Goal: Use online tool/utility: Utilize a website feature to perform a specific function

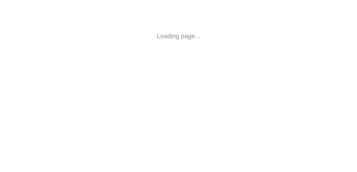
drag, startPoint x: 0, startPoint y: 0, endPoint x: 225, endPoint y: 53, distance: 230.8
click at [225, 53] on html "Loading page..." at bounding box center [178, 36] width 357 height 72
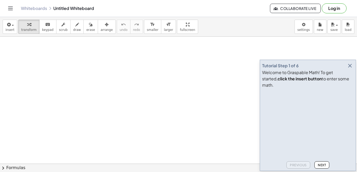
click at [321, 165] on span "Next" at bounding box center [322, 165] width 8 height 4
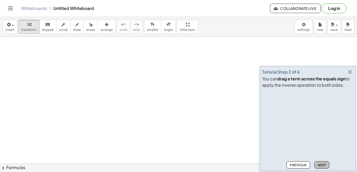
click at [321, 165] on span "Next" at bounding box center [322, 165] width 8 height 4
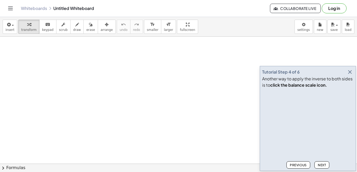
click at [321, 165] on span "Next" at bounding box center [322, 165] width 8 height 4
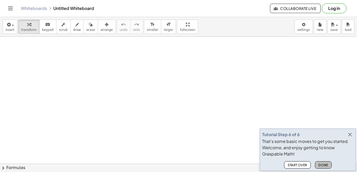
click at [321, 165] on span "Done" at bounding box center [323, 165] width 10 height 4
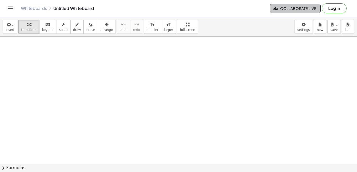
click at [275, 9] on icon "button" at bounding box center [275, 8] width 5 height 5
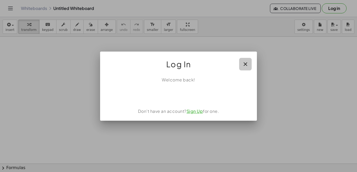
click at [246, 64] on icon "button" at bounding box center [245, 64] width 6 height 6
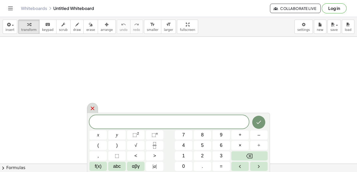
click at [92, 107] on icon at bounding box center [92, 108] width 6 height 6
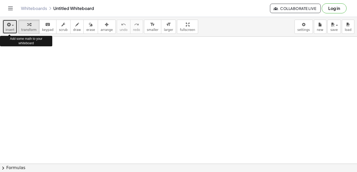
click at [12, 26] on div "button" at bounding box center [9, 24] width 9 height 6
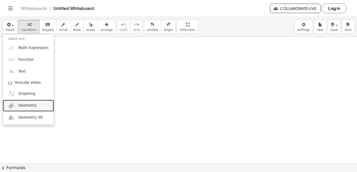
click at [30, 106] on span "Geometry" at bounding box center [27, 105] width 18 height 5
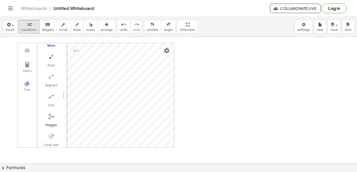
scroll to position [52, 0]
click at [51, 114] on img "Circle with Center through Point. Select center point, then point on circle" at bounding box center [51, 114] width 21 height 8
click at [54, 135] on img "Move. Drag or select object" at bounding box center [53, 137] width 13 height 13
click at [50, 74] on img "Line. Select two points or positions" at bounding box center [51, 75] width 21 height 8
click at [54, 138] on img "Move. Drag or select object" at bounding box center [53, 137] width 13 height 13
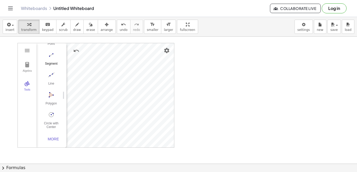
click at [51, 57] on img "Segment. Select two points or positions" at bounding box center [51, 55] width 21 height 8
click at [50, 54] on img "Segment. Select two points or positions" at bounding box center [51, 55] width 21 height 8
click at [48, 54] on img "Segment. Select two points or positions" at bounding box center [51, 55] width 21 height 8
click at [51, 60] on button "Segment" at bounding box center [51, 59] width 21 height 19
click at [73, 30] on span "draw" at bounding box center [77, 30] width 8 height 4
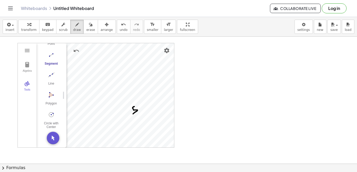
drag, startPoint x: 134, startPoint y: 106, endPoint x: 133, endPoint y: 114, distance: 7.7
drag, startPoint x: 141, startPoint y: 92, endPoint x: 141, endPoint y: 97, distance: 5.0
drag, startPoint x: 129, startPoint y: 77, endPoint x: 130, endPoint y: 83, distance: 6.0
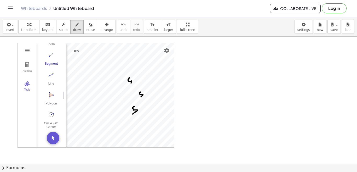
drag, startPoint x: 109, startPoint y: 82, endPoint x: 112, endPoint y: 81, distance: 2.9
drag, startPoint x: 108, startPoint y: 81, endPoint x: 109, endPoint y: 85, distance: 4.4
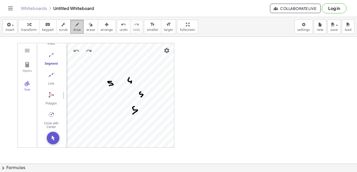
click at [73, 28] on span "draw" at bounding box center [77, 30] width 8 height 4
drag, startPoint x: 131, startPoint y: 82, endPoint x: 145, endPoint y: 99, distance: 22.4
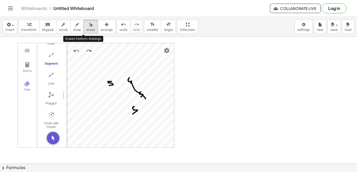
drag, startPoint x: 85, startPoint y: 30, endPoint x: 92, endPoint y: 42, distance: 13.9
click at [86, 30] on span "erase" at bounding box center [90, 30] width 9 height 4
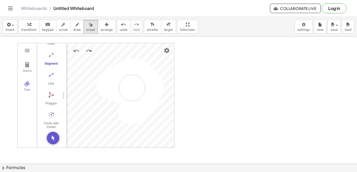
drag, startPoint x: 131, startPoint y: 111, endPoint x: 132, endPoint y: 88, distance: 23.0
click at [29, 30] on span "transform" at bounding box center [28, 30] width 15 height 4
click at [54, 138] on img "Move. Drag or select object" at bounding box center [53, 137] width 13 height 13
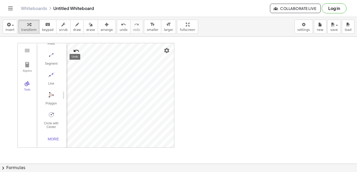
click at [77, 50] on img "Undo" at bounding box center [76, 51] width 6 height 6
click at [75, 50] on img "Undo" at bounding box center [76, 51] width 6 height 6
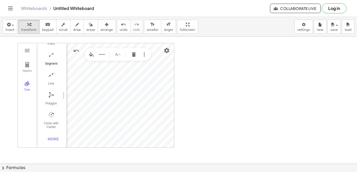
click at [50, 54] on img "Segment. Select two points or positions" at bounding box center [51, 55] width 21 height 8
click at [50, 138] on img "Move. Drag or select object" at bounding box center [53, 137] width 13 height 13
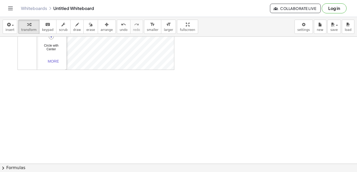
scroll to position [0, 0]
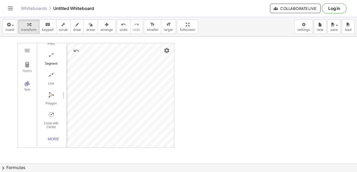
click at [50, 60] on button "Segment" at bounding box center [51, 59] width 21 height 19
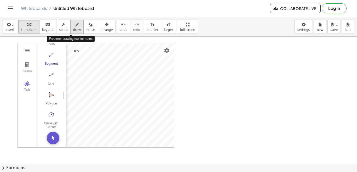
click at [73, 28] on span "draw" at bounding box center [77, 30] width 8 height 4
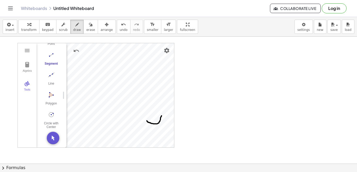
drag, startPoint x: 161, startPoint y: 115, endPoint x: 147, endPoint y: 120, distance: 15.5
click at [147, 120] on div at bounding box center [178, 163] width 357 height 253
drag, startPoint x: 161, startPoint y: 66, endPoint x: 162, endPoint y: 113, distance: 47.8
click at [162, 113] on div at bounding box center [178, 163] width 357 height 253
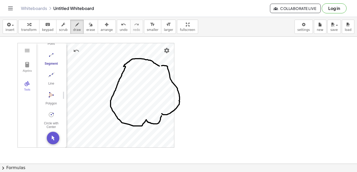
drag, startPoint x: 146, startPoint y: 119, endPoint x: 159, endPoint y: 66, distance: 55.1
click at [159, 66] on div at bounding box center [178, 163] width 357 height 253
drag, startPoint x: 159, startPoint y: 114, endPoint x: 113, endPoint y: 87, distance: 53.3
click at [113, 86] on div at bounding box center [178, 163] width 357 height 253
click at [89, 50] on div at bounding box center [178, 163] width 357 height 253
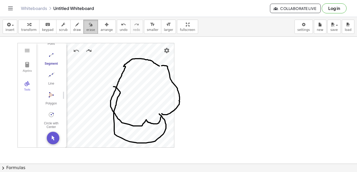
click at [83, 27] on button "erase" at bounding box center [90, 27] width 14 height 14
click at [150, 62] on div at bounding box center [178, 163] width 357 height 253
click at [137, 60] on div at bounding box center [178, 163] width 357 height 253
click at [124, 68] on div at bounding box center [178, 163] width 357 height 253
click at [116, 84] on div at bounding box center [178, 163] width 357 height 253
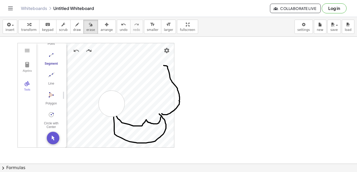
click at [112, 103] on div at bounding box center [178, 163] width 357 height 253
click at [112, 120] on div at bounding box center [178, 163] width 357 height 253
click at [115, 137] on div at bounding box center [178, 163] width 357 height 253
click at [130, 124] on div at bounding box center [178, 163] width 357 height 253
click at [145, 123] on div at bounding box center [178, 163] width 357 height 253
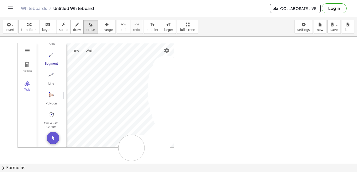
drag, startPoint x: 182, startPoint y: 106, endPoint x: 121, endPoint y: 143, distance: 71.6
click at [130, 148] on div at bounding box center [178, 163] width 357 height 253
click at [29, 27] on div "button" at bounding box center [28, 24] width 15 height 6
click at [89, 51] on img "Redo" at bounding box center [89, 51] width 6 height 6
click at [51, 139] on img "Move. Drag or select object" at bounding box center [53, 137] width 13 height 13
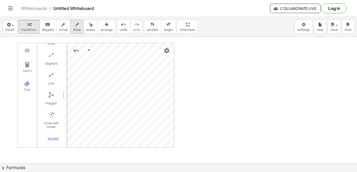
click at [73, 28] on span "draw" at bounding box center [77, 30] width 8 height 4
drag, startPoint x: 134, startPoint y: 94, endPoint x: 137, endPoint y: 91, distance: 4.8
click at [137, 91] on div at bounding box center [178, 163] width 357 height 253
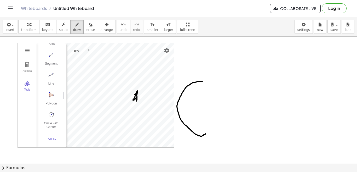
drag, startPoint x: 202, startPoint y: 81, endPoint x: 206, endPoint y: 140, distance: 58.4
click at [205, 134] on div at bounding box center [178, 163] width 357 height 253
drag, startPoint x: 202, startPoint y: 82, endPoint x: 205, endPoint y: 137, distance: 54.9
click at [205, 137] on div at bounding box center [178, 163] width 357 height 253
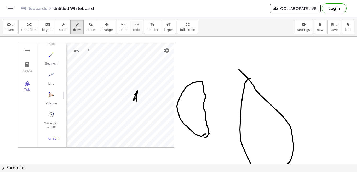
drag, startPoint x: 250, startPoint y: 78, endPoint x: 239, endPoint y: 69, distance: 15.1
click at [239, 69] on div at bounding box center [178, 163] width 357 height 253
click at [86, 29] on span "erase" at bounding box center [90, 30] width 9 height 4
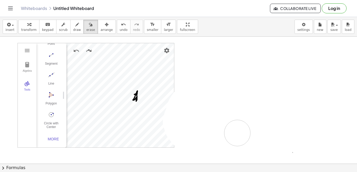
drag, startPoint x: 240, startPoint y: 90, endPoint x: 237, endPoint y: 133, distance: 42.4
click at [237, 133] on div at bounding box center [178, 163] width 357 height 253
drag, startPoint x: 238, startPoint y: 59, endPoint x: 199, endPoint y: 79, distance: 43.8
click at [199, 79] on div at bounding box center [178, 163] width 357 height 253
click at [73, 28] on span "draw" at bounding box center [77, 30] width 8 height 4
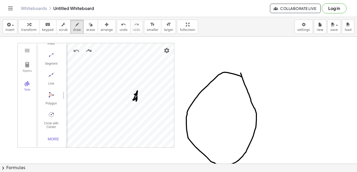
drag, startPoint x: 231, startPoint y: 73, endPoint x: 241, endPoint y: 73, distance: 9.9
click at [241, 73] on div at bounding box center [178, 163] width 357 height 253
drag, startPoint x: 215, startPoint y: 77, endPoint x: 256, endPoint y: 127, distance: 65.0
click at [256, 127] on div at bounding box center [178, 163] width 357 height 253
click at [86, 28] on span "erase" at bounding box center [90, 30] width 9 height 4
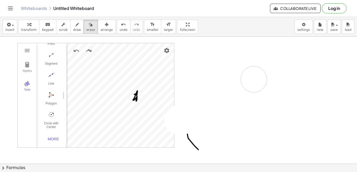
drag, startPoint x: 217, startPoint y: 84, endPoint x: 90, endPoint y: 51, distance: 131.0
click at [90, 51] on div at bounding box center [178, 163] width 357 height 253
click at [31, 26] on div "button" at bounding box center [28, 24] width 15 height 6
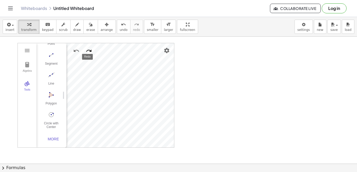
click at [87, 50] on img "Redo" at bounding box center [89, 51] width 6 height 6
click at [88, 50] on img "Redo" at bounding box center [89, 51] width 6 height 6
click at [90, 51] on img "Redo" at bounding box center [89, 51] width 6 height 6
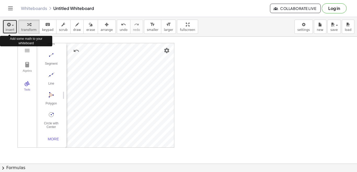
click at [10, 29] on span "insert" at bounding box center [9, 30] width 9 height 4
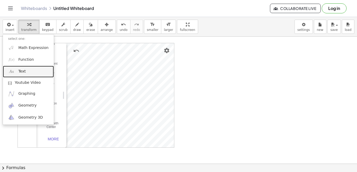
click at [24, 73] on span "Text" at bounding box center [21, 71] width 7 height 5
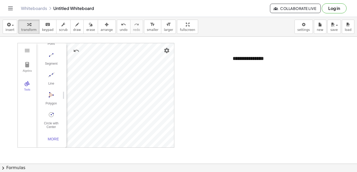
drag, startPoint x: 245, startPoint y: 49, endPoint x: 219, endPoint y: 59, distance: 27.4
click at [219, 59] on div "**********" at bounding box center [178, 163] width 357 height 253
click at [240, 59] on div "**********" at bounding box center [266, 58] width 78 height 18
click at [236, 68] on div at bounding box center [178, 163] width 357 height 253
click at [236, 66] on div "**********" at bounding box center [266, 58] width 78 height 18
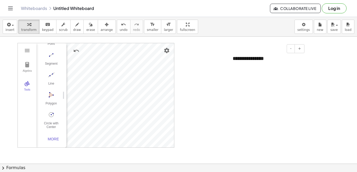
click at [235, 64] on div "**********" at bounding box center [266, 58] width 78 height 18
drag, startPoint x: 244, startPoint y: 51, endPoint x: 200, endPoint y: 62, distance: 45.1
click at [213, 60] on div "**********" at bounding box center [178, 163] width 357 height 253
click at [240, 61] on div "**********" at bounding box center [266, 58] width 78 height 18
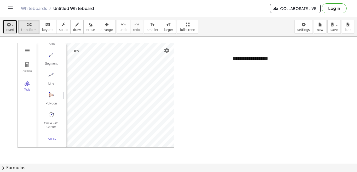
click at [9, 31] on span "insert" at bounding box center [9, 30] width 9 height 4
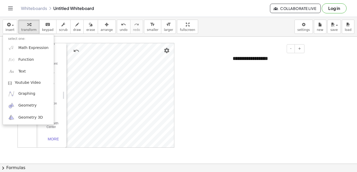
click at [261, 59] on div "**********" at bounding box center [266, 58] width 78 height 18
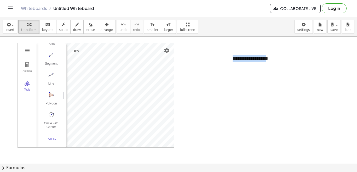
drag, startPoint x: 266, startPoint y: 59, endPoint x: 231, endPoint y: 58, distance: 35.3
click at [231, 58] on div "**********" at bounding box center [266, 58] width 78 height 18
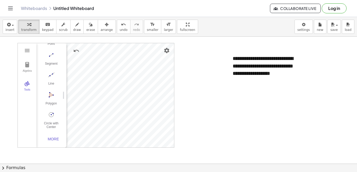
click at [32, 114] on div "Algebra Tools" at bounding box center [27, 95] width 19 height 104
click at [257, 71] on div "**********" at bounding box center [266, 65] width 78 height 33
click at [301, 50] on span "+" at bounding box center [299, 48] width 3 height 4
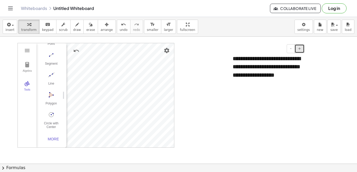
click at [301, 50] on span "+" at bounding box center [299, 48] width 3 height 4
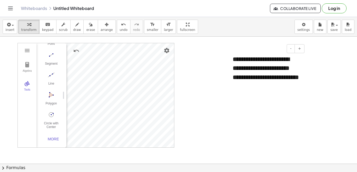
click at [271, 60] on div "**********" at bounding box center [266, 72] width 78 height 46
drag, startPoint x: 269, startPoint y: 50, endPoint x: 242, endPoint y: 53, distance: 26.6
click at [242, 53] on div "- +" at bounding box center [265, 48] width 78 height 9
click at [272, 81] on div "**********" at bounding box center [266, 72] width 78 height 46
drag, startPoint x: 265, startPoint y: 95, endPoint x: 259, endPoint y: 98, distance: 6.5
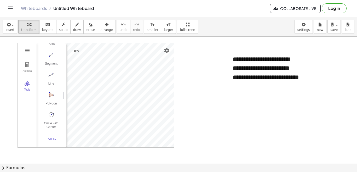
click at [260, 99] on div "**********" at bounding box center [178, 163] width 357 height 253
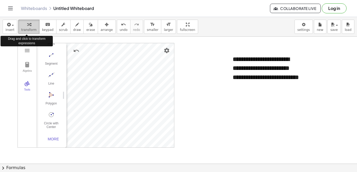
click at [30, 30] on span "transform" at bounding box center [28, 30] width 15 height 4
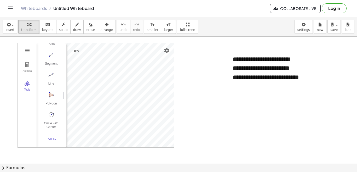
click at [215, 110] on div at bounding box center [178, 163] width 357 height 253
drag, startPoint x: 233, startPoint y: 84, endPoint x: 203, endPoint y: 87, distance: 29.9
click at [203, 87] on div "**********" at bounding box center [178, 163] width 357 height 253
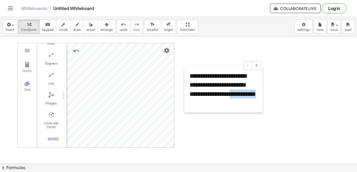
drag, startPoint x: 230, startPoint y: 70, endPoint x: 187, endPoint y: 86, distance: 45.9
click at [187, 86] on div at bounding box center [186, 89] width 5 height 46
click at [218, 105] on div "**********" at bounding box center [223, 89] width 78 height 46
click at [210, 94] on div "**********" at bounding box center [223, 89] width 78 height 46
click at [219, 105] on div "**********" at bounding box center [223, 89] width 78 height 46
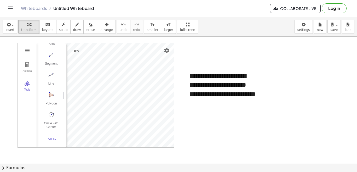
drag, startPoint x: 207, startPoint y: 67, endPoint x: 207, endPoint y: 51, distance: 15.4
click at [207, 51] on div "**********" at bounding box center [178, 163] width 357 height 253
click at [203, 74] on div "**********" at bounding box center [223, 89] width 78 height 46
drag, startPoint x: 199, startPoint y: 66, endPoint x: 198, endPoint y: 53, distance: 12.8
click at [198, 53] on div "**********" at bounding box center [178, 163] width 357 height 253
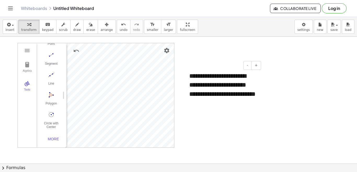
click at [195, 78] on div "**********" at bounding box center [223, 89] width 78 height 46
drag, startPoint x: 188, startPoint y: 83, endPoint x: 183, endPoint y: 64, distance: 19.8
click at [184, 66] on div at bounding box center [186, 89] width 5 height 46
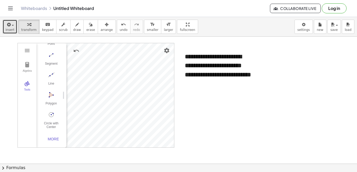
click at [5, 28] on button "insert" at bounding box center [10, 27] width 15 height 14
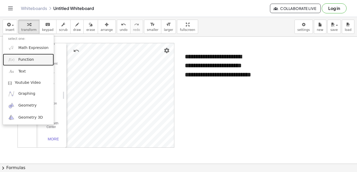
click at [27, 60] on span "Function" at bounding box center [26, 59] width 16 height 5
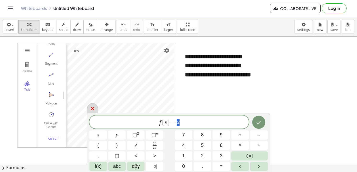
click at [93, 107] on icon at bounding box center [92, 108] width 6 height 6
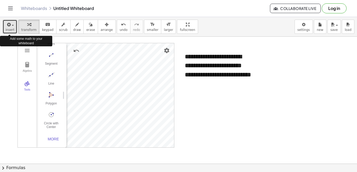
click at [11, 29] on span "insert" at bounding box center [9, 30] width 9 height 4
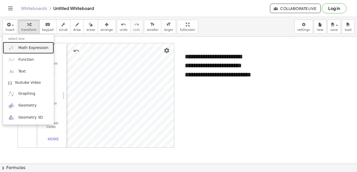
click at [34, 46] on span "Math Expression" at bounding box center [33, 47] width 30 height 5
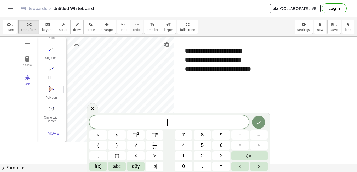
scroll to position [5, 0]
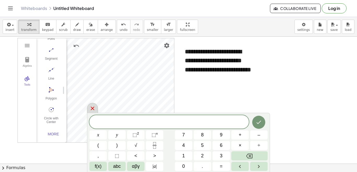
click at [132, 84] on body "**********" at bounding box center [178, 86] width 357 height 172
click at [88, 128] on div "x y ⬚ 2 ⬚ n 7 8 9 + – ( ) √ 4 5 6 × ÷ , ⬚ < > 1 2 3 f(x) abc αβγ | a | 0 . =" at bounding box center [178, 142] width 183 height 59
drag, startPoint x: 89, startPoint y: 147, endPoint x: 90, endPoint y: 133, distance: 14.1
click at [90, 133] on div "x y ⬚ 2 ⬚ n 7 8 9 + – ( ) √ 4 5 6 × ÷ , ⬚ < > 1 2 3 f(x) abc αβγ | a | 0 . =" at bounding box center [178, 142] width 183 height 59
click at [92, 108] on icon at bounding box center [93, 108] width 4 height 4
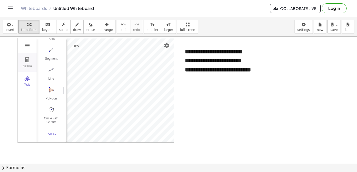
click at [26, 61] on img "Geometry" at bounding box center [27, 59] width 6 height 6
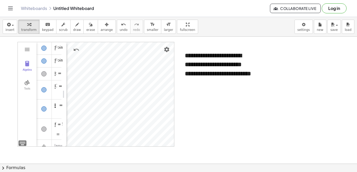
scroll to position [0, 0]
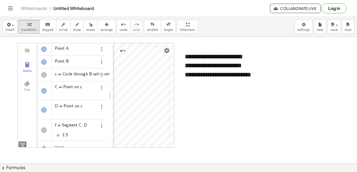
drag, startPoint x: 63, startPoint y: 74, endPoint x: 105, endPoint y: 93, distance: 46.0
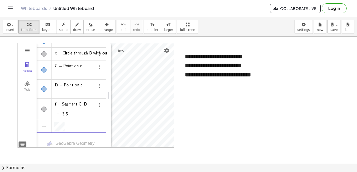
scroll to position [3, 0]
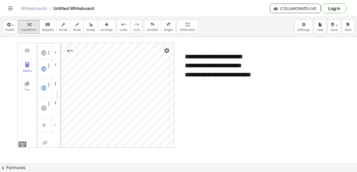
drag, startPoint x: 110, startPoint y: 78, endPoint x: 58, endPoint y: 83, distance: 52.2
click at [28, 85] on img "Geometry" at bounding box center [27, 83] width 6 height 6
click at [27, 49] on img "Geometry" at bounding box center [27, 50] width 6 height 6
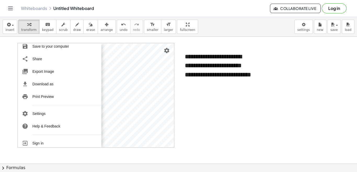
scroll to position [64, 0]
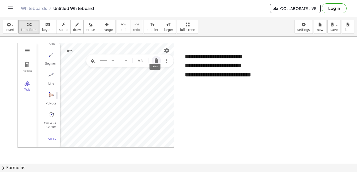
click at [157, 61] on img "Delete" at bounding box center [156, 60] width 6 height 6
click at [130, 57] on img "Delete" at bounding box center [129, 56] width 6 height 6
click at [130, 80] on img "Delete" at bounding box center [129, 80] width 6 height 6
click at [134, 107] on img "Delete" at bounding box center [133, 108] width 6 height 6
click at [49, 94] on img "Polygon. Select all vertices, then first vertex again" at bounding box center [51, 94] width 21 height 8
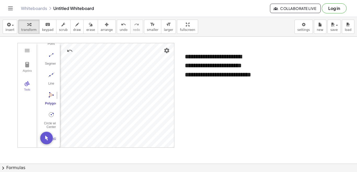
click at [50, 94] on img "Polygon. Select all vertices, then first vertex again" at bounding box center [51, 94] width 21 height 8
click at [73, 25] on div "button" at bounding box center [77, 24] width 8 height 6
drag, startPoint x: 101, startPoint y: 90, endPoint x: 109, endPoint y: 98, distance: 10.7
click at [109, 98] on div at bounding box center [178, 163] width 357 height 253
drag, startPoint x: 126, startPoint y: 95, endPoint x: 121, endPoint y: 102, distance: 9.1
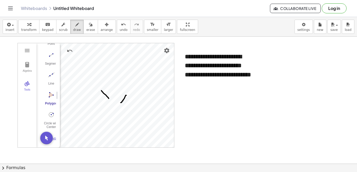
click at [121, 102] on div at bounding box center [178, 163] width 357 height 253
drag, startPoint x: 126, startPoint y: 105, endPoint x: 124, endPoint y: 109, distance: 4.2
click at [124, 109] on div at bounding box center [178, 163] width 357 height 253
drag, startPoint x: 104, startPoint y: 105, endPoint x: 106, endPoint y: 110, distance: 5.3
click at [106, 110] on div at bounding box center [178, 163] width 357 height 253
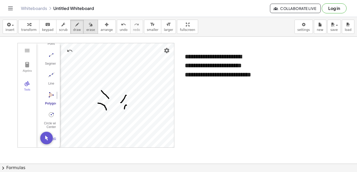
click at [86, 28] on span "erase" at bounding box center [90, 30] width 9 height 4
drag, startPoint x: 100, startPoint y: 94, endPoint x: 94, endPoint y: 110, distance: 16.5
click at [94, 110] on div at bounding box center [178, 163] width 357 height 253
click at [45, 138] on div at bounding box center [178, 163] width 357 height 253
click at [106, 93] on div at bounding box center [178, 163] width 357 height 253
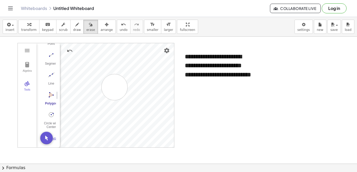
click at [114, 87] on div at bounding box center [178, 163] width 357 height 253
click at [107, 92] on div at bounding box center [178, 163] width 357 height 253
click at [69, 51] on div at bounding box center [178, 163] width 357 height 253
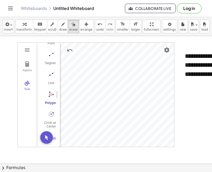
click at [69, 51] on div at bounding box center [106, 163] width 212 height 255
click at [70, 49] on div at bounding box center [106, 163] width 212 height 255
click at [111, 85] on div at bounding box center [106, 163] width 212 height 255
click at [108, 88] on div at bounding box center [106, 163] width 212 height 255
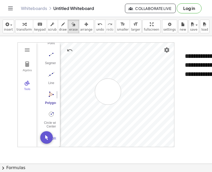
click at [108, 91] on div at bounding box center [106, 163] width 212 height 255
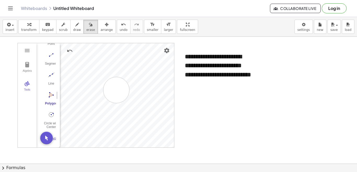
click at [116, 90] on div at bounding box center [178, 163] width 357 height 253
click at [24, 28] on span "transform" at bounding box center [28, 30] width 15 height 4
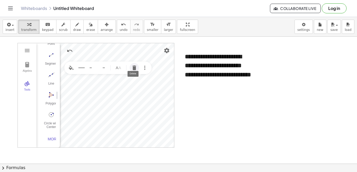
click at [132, 68] on img "Delete" at bounding box center [134, 68] width 6 height 6
click at [126, 66] on img "Delete" at bounding box center [127, 64] width 6 height 6
click at [146, 92] on img "Delete" at bounding box center [147, 91] width 6 height 6
click at [114, 91] on img "Delete" at bounding box center [113, 91] width 6 height 6
click at [50, 113] on img "Circle with Center through Point. Select center point, then point on circle" at bounding box center [51, 114] width 21 height 8
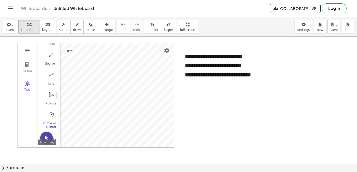
click at [47, 139] on img "Move. Drag or select object" at bounding box center [46, 137] width 13 height 13
click at [50, 62] on div "Segment" at bounding box center [51, 65] width 21 height 7
click at [47, 63] on div "Segment" at bounding box center [51, 65] width 21 height 7
click at [47, 139] on button "Move. Drag or select object" at bounding box center [46, 137] width 13 height 13
click at [135, 71] on img "Delete" at bounding box center [135, 73] width 6 height 6
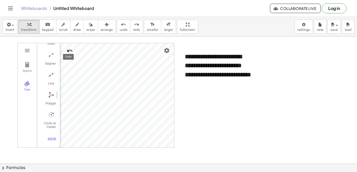
click at [71, 50] on img "Undo" at bounding box center [70, 51] width 6 height 6
click at [108, 81] on div "GeoGebra Geometry Clear All Open Save online Save to your computer Share Export…" at bounding box center [96, 95] width 157 height 105
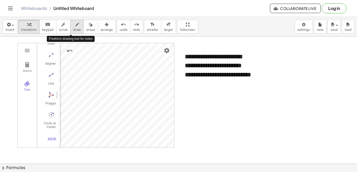
click at [73, 30] on span "draw" at bounding box center [77, 30] width 8 height 4
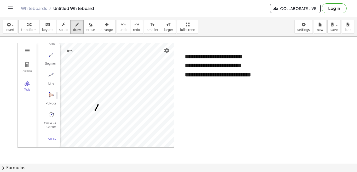
drag, startPoint x: 98, startPoint y: 104, endPoint x: 95, endPoint y: 111, distance: 7.1
click at [95, 111] on div at bounding box center [178, 163] width 357 height 253
drag, startPoint x: 118, startPoint y: 107, endPoint x: 124, endPoint y: 115, distance: 10.0
click at [124, 115] on div at bounding box center [178, 163] width 357 height 253
click at [27, 27] on icon "button" at bounding box center [29, 24] width 4 height 6
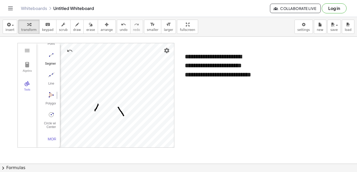
click at [51, 62] on div "Segment" at bounding box center [51, 65] width 21 height 7
click at [49, 62] on div "Segment" at bounding box center [51, 65] width 21 height 7
click at [217, 85] on div "**********" at bounding box center [219, 70] width 78 height 46
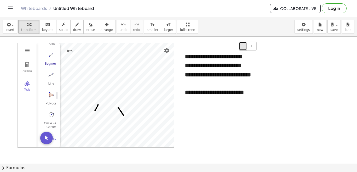
click at [243, 47] on span "-" at bounding box center [242, 46] width 1 height 4
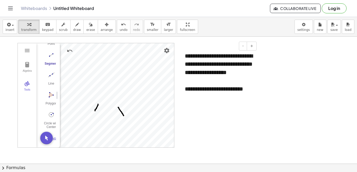
click at [249, 93] on div "**********" at bounding box center [219, 89] width 68 height 8
click at [205, 101] on div "**********" at bounding box center [219, 97] width 68 height 8
click at [227, 101] on div "**********" at bounding box center [219, 97] width 68 height 8
click at [220, 106] on div "**********" at bounding box center [219, 101] width 68 height 16
click at [222, 107] on div "**********" at bounding box center [219, 101] width 68 height 16
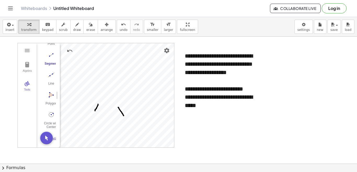
click at [49, 62] on div "Segment" at bounding box center [51, 65] width 21 height 7
click at [49, 56] on img "Segment. Select two points or positions" at bounding box center [51, 55] width 21 height 8
click at [205, 105] on div "**********" at bounding box center [219, 101] width 68 height 16
click at [232, 106] on div "**********" at bounding box center [219, 101] width 68 height 16
click at [228, 109] on div "**********" at bounding box center [219, 101] width 68 height 16
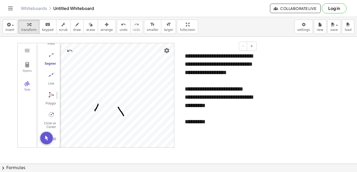
click at [215, 126] on div "*********" at bounding box center [219, 122] width 68 height 8
click at [185, 126] on div "***" at bounding box center [219, 122] width 68 height 8
click at [226, 126] on div "**********" at bounding box center [219, 122] width 68 height 8
click at [245, 134] on div "**********" at bounding box center [219, 130] width 68 height 8
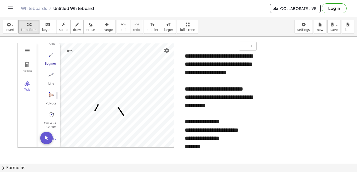
click at [184, 148] on div at bounding box center [182, 105] width 5 height 117
click at [191, 142] on div "**********" at bounding box center [219, 138] width 68 height 8
click at [185, 142] on div "**********" at bounding box center [219, 138] width 68 height 8
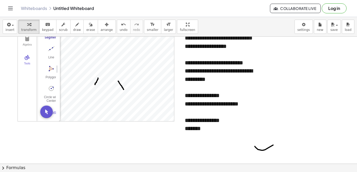
click at [209, 132] on div "*******" at bounding box center [219, 128] width 68 height 8
click at [247, 132] on div "**********" at bounding box center [219, 128] width 68 height 8
click at [246, 132] on div "**********" at bounding box center [219, 128] width 68 height 8
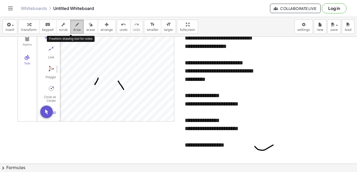
click at [73, 28] on span "draw" at bounding box center [77, 30] width 8 height 4
drag, startPoint x: 105, startPoint y: 66, endPoint x: 110, endPoint y: 70, distance: 6.5
click at [110, 70] on div at bounding box center [178, 136] width 357 height 253
drag, startPoint x: 111, startPoint y: 70, endPoint x: 117, endPoint y: 68, distance: 5.6
click at [117, 68] on div at bounding box center [178, 136] width 357 height 253
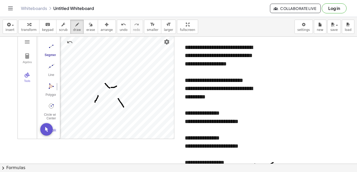
scroll to position [0, 0]
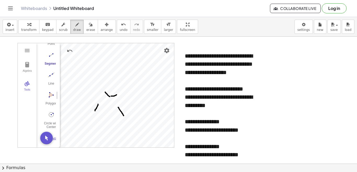
click at [187, 57] on div at bounding box center [178, 163] width 357 height 253
click at [29, 31] on span "transform" at bounding box center [28, 30] width 15 height 4
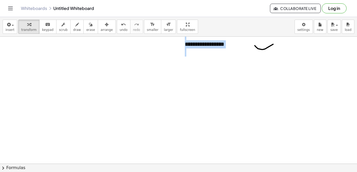
scroll to position [146, 0]
drag, startPoint x: 186, startPoint y: 53, endPoint x: 231, endPoint y: 83, distance: 54.1
click at [231, 83] on div "**********" at bounding box center [178, 81] width 357 height 380
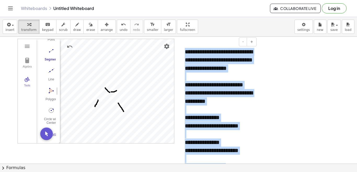
scroll to position [0, 0]
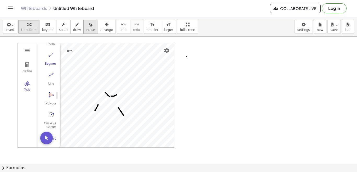
click at [86, 30] on span "erase" at bounding box center [90, 30] width 9 height 4
click at [24, 27] on div "button" at bounding box center [28, 24] width 15 height 6
click at [86, 29] on span "erase" at bounding box center [90, 30] width 9 height 4
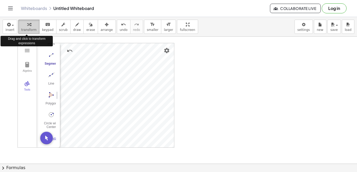
click at [27, 29] on span "transform" at bounding box center [28, 30] width 15 height 4
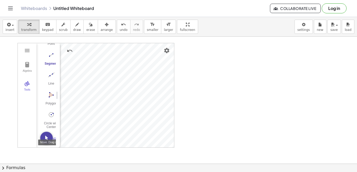
click at [46, 138] on img "Move. Drag or select object" at bounding box center [46, 137] width 13 height 13
click at [137, 133] on img "More" at bounding box center [138, 132] width 6 height 6
click at [127, 131] on img "Delete" at bounding box center [127, 132] width 6 height 6
click at [122, 77] on img "Delete" at bounding box center [122, 80] width 6 height 6
click at [125, 72] on img "Delete" at bounding box center [127, 70] width 6 height 6
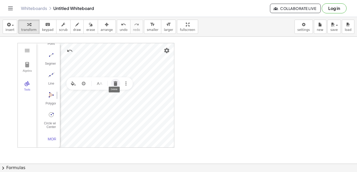
click at [114, 83] on img "Delete" at bounding box center [115, 83] width 6 height 6
click at [146, 87] on img "Delete" at bounding box center [147, 87] width 6 height 6
click at [12, 28] on span "insert" at bounding box center [9, 30] width 9 height 4
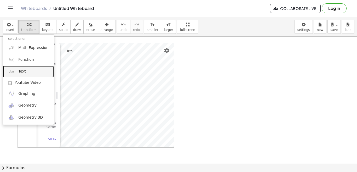
click at [25, 70] on link "Text" at bounding box center [28, 72] width 51 height 12
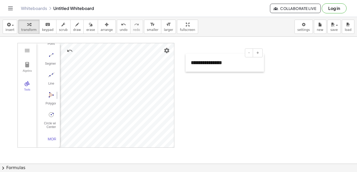
drag, startPoint x: 229, startPoint y: 86, endPoint x: 186, endPoint y: 58, distance: 51.5
click at [186, 58] on div at bounding box center [188, 63] width 5 height 18
click at [203, 63] on div "**********" at bounding box center [223, 62] width 78 height 18
click at [223, 62] on div "**********" at bounding box center [223, 62] width 78 height 18
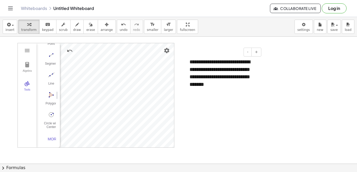
click at [257, 86] on div "**********" at bounding box center [223, 73] width 78 height 40
click at [198, 98] on div "*****" at bounding box center [223, 99] width 68 height 8
click at [189, 68] on div at bounding box center [186, 80] width 5 height 55
click at [190, 70] on div "**********" at bounding box center [223, 80] width 78 height 55
click at [236, 62] on div "**********" at bounding box center [223, 80] width 78 height 55
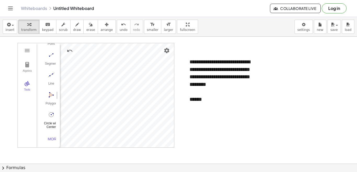
click at [51, 114] on img "Circle with Center through Point. Select center point, then point on circle" at bounding box center [51, 114] width 21 height 8
drag, startPoint x: 45, startPoint y: 138, endPoint x: 47, endPoint y: 135, distance: 3.6
click at [45, 138] on img "Move. Drag or select object" at bounding box center [46, 137] width 13 height 13
click at [52, 63] on div "Segment" at bounding box center [51, 65] width 21 height 7
click at [50, 62] on div "Segment" at bounding box center [51, 65] width 21 height 7
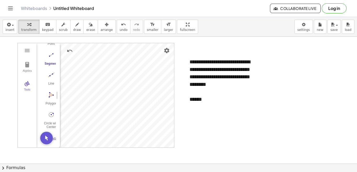
click at [50, 54] on img "Segment. Select two points or positions" at bounding box center [51, 55] width 21 height 8
click at [50, 62] on div "Segment" at bounding box center [51, 65] width 21 height 7
click at [212, 101] on div "******" at bounding box center [223, 99] width 68 height 8
click at [68, 50] on img "Undo" at bounding box center [70, 51] width 6 height 6
click at [98, 73] on div "GeoGebra Geometry Clear All Open Save online Save to your computer Share Export…" at bounding box center [96, 95] width 157 height 105
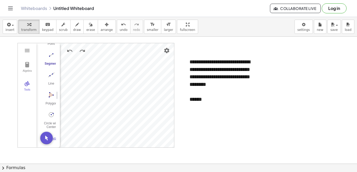
click at [93, 73] on div "GeoGebra Geometry Clear All Open Save online Save to your computer Share Export…" at bounding box center [96, 95] width 157 height 105
click at [48, 138] on img "Move. Drag or select object" at bounding box center [46, 137] width 13 height 13
click at [86, 66] on div "GeoGebra Geometry Clear All Open Save online Save to your computer Share Export…" at bounding box center [96, 95] width 157 height 105
click at [90, 75] on div "GeoGebra Geometry Clear All Open Save online Save to your computer Share Export…" at bounding box center [96, 95] width 157 height 105
click at [208, 100] on div "******" at bounding box center [223, 99] width 68 height 8
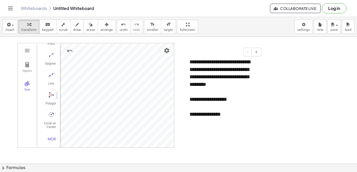
click at [227, 113] on div "**********" at bounding box center [223, 114] width 68 height 8
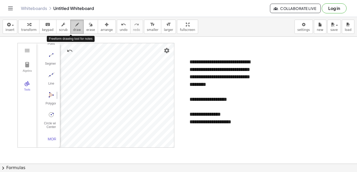
click at [73, 30] on span "draw" at bounding box center [77, 30] width 8 height 4
drag, startPoint x: 100, startPoint y: 96, endPoint x: 96, endPoint y: 100, distance: 5.6
drag, startPoint x: 100, startPoint y: 96, endPoint x: 105, endPoint y: 100, distance: 6.7
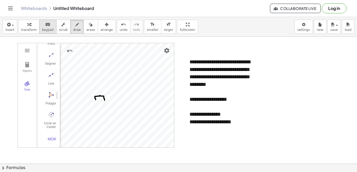
click at [30, 29] on span "transform" at bounding box center [28, 30] width 15 height 4
click at [241, 121] on div "**********" at bounding box center [223, 122] width 68 height 8
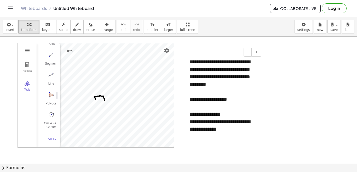
click at [241, 129] on div "**********" at bounding box center [223, 125] width 68 height 15
click at [228, 144] on div "**********" at bounding box center [223, 144] width 68 height 8
click at [253, 151] on div "**********" at bounding box center [223, 152] width 68 height 8
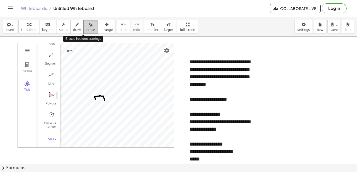
click at [86, 28] on span "erase" at bounding box center [90, 30] width 9 height 4
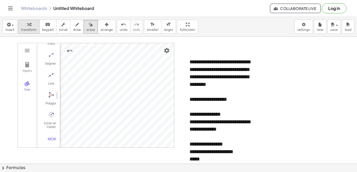
click at [25, 28] on span "transform" at bounding box center [28, 30] width 15 height 4
click at [205, 158] on div "*****" at bounding box center [223, 159] width 68 height 8
click at [192, 158] on div "**********" at bounding box center [223, 159] width 68 height 8
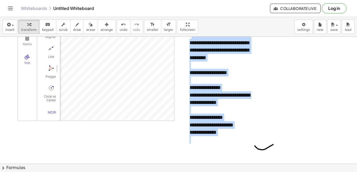
scroll to position [112, 0]
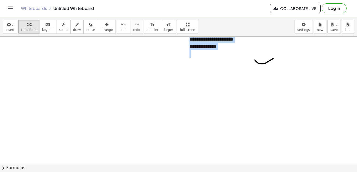
drag, startPoint x: 192, startPoint y: 61, endPoint x: 231, endPoint y: 96, distance: 52.6
click at [231, 96] on div "**********" at bounding box center [178, 114] width 357 height 380
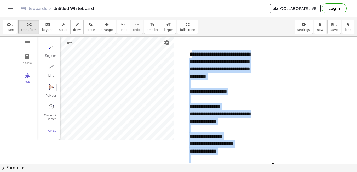
scroll to position [0, 0]
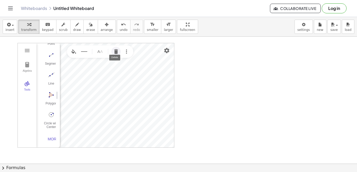
click at [116, 51] on img "Delete" at bounding box center [116, 51] width 6 height 6
click at [134, 72] on img "Delete" at bounding box center [134, 71] width 6 height 6
click at [116, 68] on img "Delete" at bounding box center [116, 67] width 6 height 6
click at [113, 78] on img "Delete" at bounding box center [113, 78] width 6 height 6
click at [11, 28] on span "insert" at bounding box center [9, 30] width 9 height 4
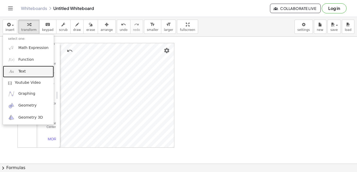
click at [24, 71] on span "Text" at bounding box center [21, 71] width 7 height 5
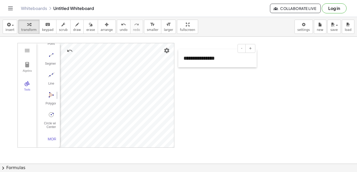
drag, startPoint x: 228, startPoint y: 96, endPoint x: 179, endPoint y: 58, distance: 62.2
click at [179, 58] on div at bounding box center [180, 58] width 5 height 18
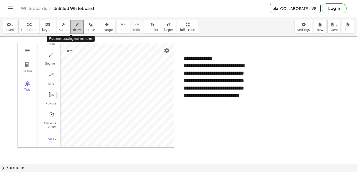
click at [73, 28] on span "draw" at bounding box center [77, 30] width 8 height 4
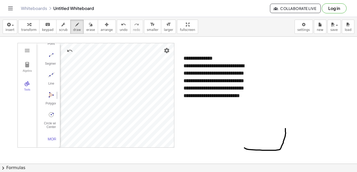
drag, startPoint x: 244, startPoint y: 148, endPoint x: 285, endPoint y: 128, distance: 45.4
drag, startPoint x: 302, startPoint y: 135, endPoint x: 230, endPoint y: 125, distance: 73.4
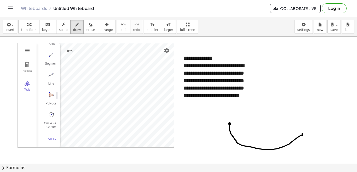
drag, startPoint x: 303, startPoint y: 132, endPoint x: 267, endPoint y: 97, distance: 50.4
drag, startPoint x: 268, startPoint y: 96, endPoint x: 229, endPoint y: 125, distance: 48.4
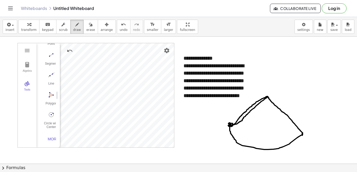
drag, startPoint x: 229, startPoint y: 123, endPoint x: 267, endPoint y: 96, distance: 46.5
drag, startPoint x: 302, startPoint y: 132, endPoint x: 263, endPoint y: 96, distance: 53.5
drag, startPoint x: 256, startPoint y: 105, endPoint x: 276, endPoint y: 105, distance: 20.1
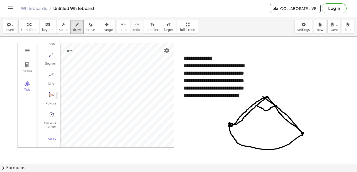
drag, startPoint x: 228, startPoint y: 123, endPoint x: 271, endPoint y: 52, distance: 82.9
drag, startPoint x: 227, startPoint y: 127, endPoint x: 216, endPoint y: 137, distance: 15.6
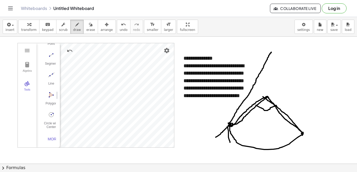
drag, startPoint x: 227, startPoint y: 126, endPoint x: 224, endPoint y: 139, distance: 13.0
drag, startPoint x: 220, startPoint y: 134, endPoint x: 231, endPoint y: 136, distance: 11.3
drag, startPoint x: 303, startPoint y: 138, endPoint x: 303, endPoint y: 144, distance: 6.8
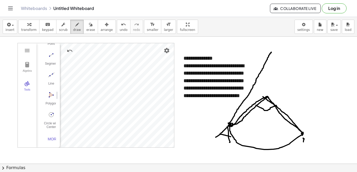
drag, startPoint x: 304, startPoint y: 139, endPoint x: 303, endPoint y: 146, distance: 6.5
drag, startPoint x: 303, startPoint y: 134, endPoint x: 268, endPoint y: 56, distance: 85.9
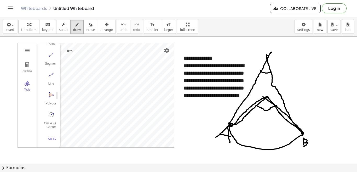
drag, startPoint x: 260, startPoint y: 70, endPoint x: 270, endPoint y: 71, distance: 10.0
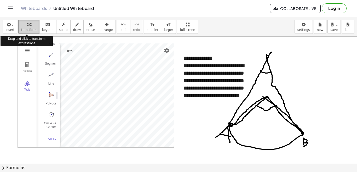
click at [30, 29] on span "transform" at bounding box center [28, 30] width 15 height 4
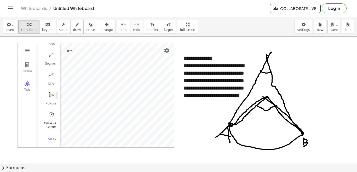
click at [51, 114] on img "Circle with Center through Point. Select center point, then point on circle" at bounding box center [51, 114] width 21 height 8
click at [49, 62] on div "Segment" at bounding box center [51, 65] width 21 height 7
click at [50, 54] on img "Segment. Select two points or positions" at bounding box center [51, 55] width 21 height 8
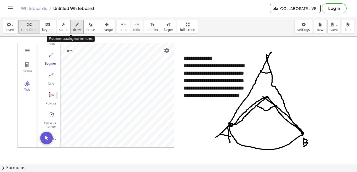
click at [73, 29] on span "draw" at bounding box center [77, 30] width 8 height 4
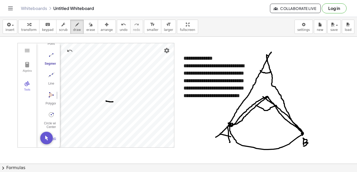
drag, startPoint x: 106, startPoint y: 101, endPoint x: 113, endPoint y: 101, distance: 6.8
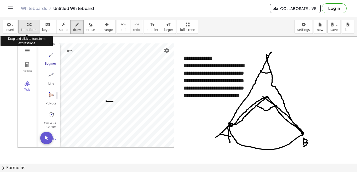
click at [28, 30] on span "transform" at bounding box center [28, 30] width 15 height 4
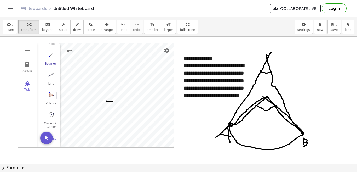
click at [53, 62] on div "Segment" at bounding box center [51, 65] width 21 height 7
click at [49, 55] on img "Segment. Select two points or positions" at bounding box center [51, 55] width 21 height 8
click at [75, 26] on icon "button" at bounding box center [77, 24] width 4 height 6
drag, startPoint x: 109, startPoint y: 76, endPoint x: 115, endPoint y: 78, distance: 6.2
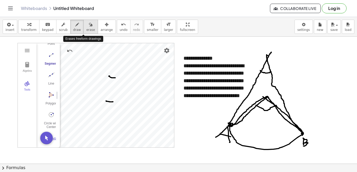
click at [86, 29] on span "erase" at bounding box center [90, 30] width 9 height 4
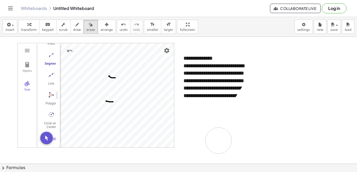
drag, startPoint x: 283, startPoint y: 111, endPoint x: 218, endPoint y: 140, distance: 71.2
click at [73, 28] on span "draw" at bounding box center [77, 30] width 8 height 4
click at [86, 29] on span "erase" at bounding box center [90, 30] width 9 height 4
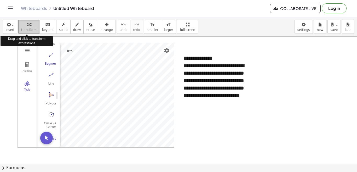
click at [27, 29] on span "transform" at bounding box center [28, 30] width 15 height 4
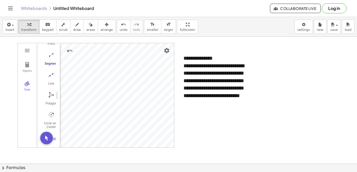
click at [51, 60] on button "Segment" at bounding box center [51, 59] width 21 height 19
click at [49, 74] on img "Line. Select two points or positions" at bounding box center [51, 75] width 21 height 8
click at [67, 50] on img "Undo" at bounding box center [70, 51] width 6 height 6
click at [46, 138] on img "Move. Drag or select object" at bounding box center [46, 137] width 13 height 13
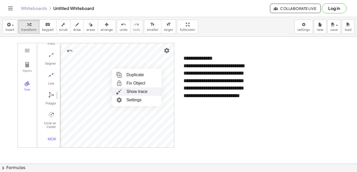
click at [118, 92] on img "Geometry" at bounding box center [118, 91] width 9 height 8
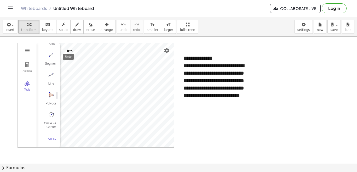
click at [69, 52] on img "Undo" at bounding box center [70, 51] width 6 height 6
click at [154, 83] on img "Delete" at bounding box center [152, 83] width 6 height 6
click at [130, 74] on img "Delete" at bounding box center [130, 74] width 6 height 6
click at [51, 74] on img "Line. Select two points or positions" at bounding box center [51, 75] width 21 height 8
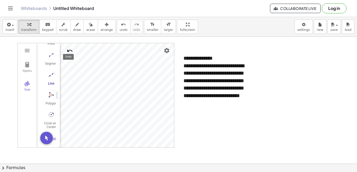
click at [67, 50] on img "Undo" at bounding box center [70, 51] width 6 height 6
click at [68, 50] on img "Undo" at bounding box center [70, 51] width 6 height 6
click at [45, 133] on img "Move. Drag or select object" at bounding box center [46, 137] width 13 height 13
click at [50, 75] on img "Line. Select two points or positions" at bounding box center [51, 75] width 21 height 8
click at [68, 50] on img "Undo" at bounding box center [70, 51] width 6 height 6
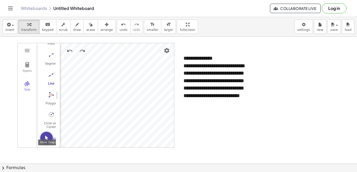
click at [47, 139] on img "Move. Drag or select object" at bounding box center [46, 137] width 13 height 13
click at [204, 67] on div "**********" at bounding box center [217, 84] width 68 height 45
click at [219, 102] on div "**********" at bounding box center [217, 84] width 68 height 45
drag, startPoint x: 199, startPoint y: 117, endPoint x: 183, endPoint y: 119, distance: 15.6
click at [183, 119] on div "*****" at bounding box center [217, 118] width 68 height 8
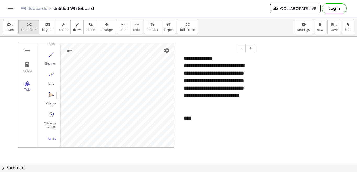
click at [202, 119] on div "****" at bounding box center [217, 118] width 68 height 8
click at [242, 118] on div "**********" at bounding box center [217, 118] width 68 height 8
click at [241, 117] on div "**********" at bounding box center [217, 118] width 68 height 8
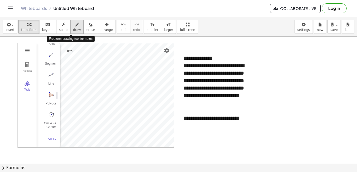
click at [73, 29] on span "draw" at bounding box center [77, 30] width 8 height 4
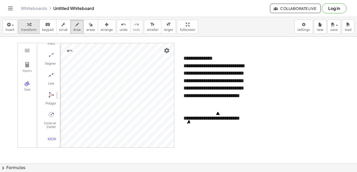
click at [26, 29] on span "transform" at bounding box center [28, 30] width 15 height 4
click at [206, 125] on div "**********" at bounding box center [217, 121] width 68 height 15
click at [205, 142] on div "*****" at bounding box center [217, 140] width 68 height 8
click at [206, 149] on div "*******" at bounding box center [217, 148] width 68 height 8
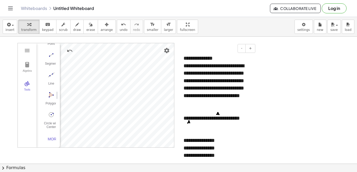
scroll to position [3, 0]
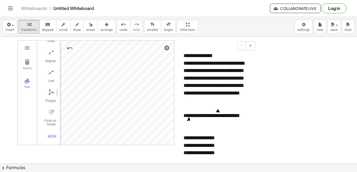
click at [230, 151] on div "**********" at bounding box center [217, 153] width 68 height 8
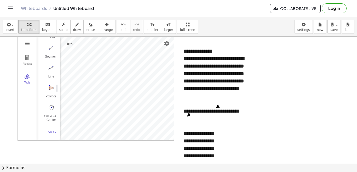
scroll to position [33, 0]
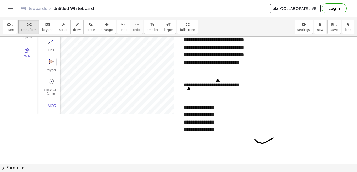
click at [184, 139] on div at bounding box center [217, 137] width 68 height 8
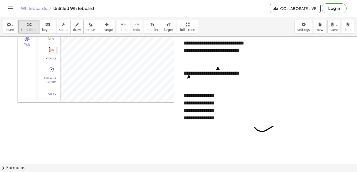
scroll to position [52, 0]
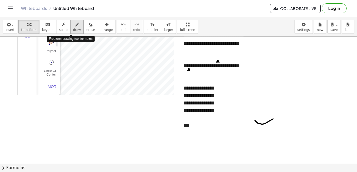
click at [73, 31] on span "draw" at bounding box center [77, 30] width 8 height 4
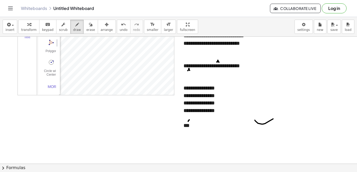
click at [188, 121] on div at bounding box center [178, 174] width 357 height 380
drag, startPoint x: 189, startPoint y: 119, endPoint x: 190, endPoint y: 122, distance: 3.2
click at [190, 122] on div at bounding box center [178, 174] width 357 height 380
click at [22, 26] on div "button" at bounding box center [28, 24] width 15 height 6
click at [194, 126] on div "***" at bounding box center [217, 126] width 68 height 8
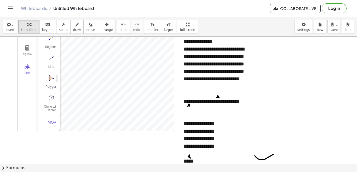
scroll to position [26, 0]
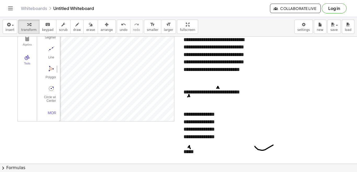
click at [193, 152] on div "*****" at bounding box center [217, 152] width 68 height 8
click at [202, 150] on div "*****" at bounding box center [217, 152] width 68 height 8
click at [73, 29] on span "draw" at bounding box center [77, 30] width 8 height 4
drag, startPoint x: 204, startPoint y: 144, endPoint x: 203, endPoint y: 147, distance: 3.4
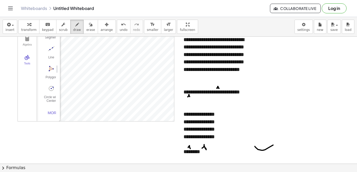
click at [28, 28] on span "transform" at bounding box center [28, 30] width 15 height 4
click at [216, 153] on div "********" at bounding box center [217, 152] width 68 height 8
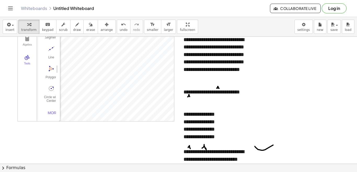
scroll to position [33, 0]
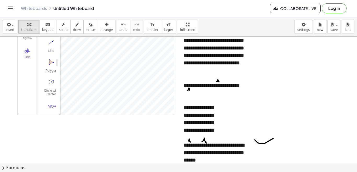
click at [243, 153] on div "**********" at bounding box center [217, 152] width 68 height 22
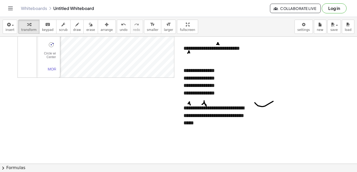
scroll to position [73, 0]
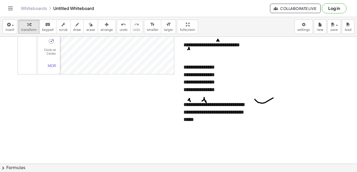
click at [184, 91] on div "**********" at bounding box center [217, 90] width 68 height 8
click at [209, 122] on div "**********" at bounding box center [217, 112] width 68 height 22
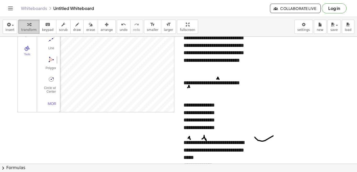
scroll to position [26, 0]
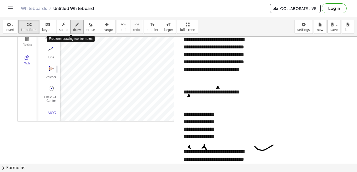
click at [73, 29] on span "draw" at bounding box center [77, 30] width 8 height 4
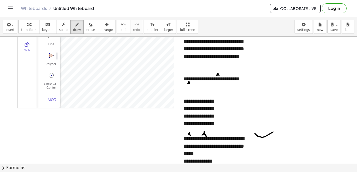
scroll to position [52, 0]
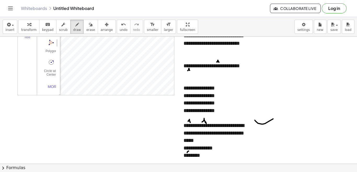
drag, startPoint x: 189, startPoint y: 151, endPoint x: 187, endPoint y: 153, distance: 3.0
click at [187, 153] on div at bounding box center [178, 174] width 357 height 380
click at [190, 152] on div at bounding box center [178, 174] width 357 height 380
click at [201, 152] on div at bounding box center [178, 174] width 357 height 380
drag, startPoint x: 202, startPoint y: 150, endPoint x: 204, endPoint y: 153, distance: 3.3
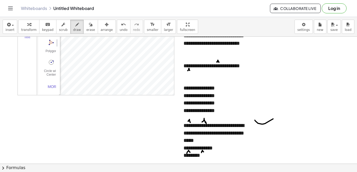
click at [204, 153] on div at bounding box center [178, 174] width 357 height 380
click at [27, 27] on icon "button" at bounding box center [29, 24] width 4 height 6
click at [215, 155] on div "********" at bounding box center [217, 155] width 68 height 8
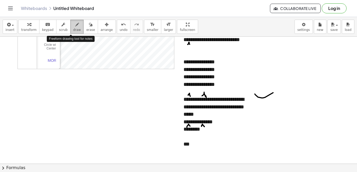
click at [73, 30] on span "draw" at bounding box center [77, 30] width 8 height 4
click at [187, 140] on div at bounding box center [178, 148] width 357 height 380
click at [189, 141] on div at bounding box center [178, 148] width 357 height 380
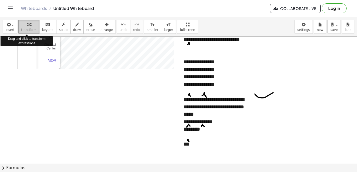
click at [26, 29] on span "transform" at bounding box center [28, 30] width 15 height 4
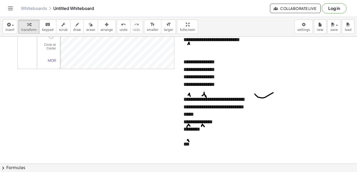
click at [198, 144] on div "***" at bounding box center [217, 144] width 68 height 8
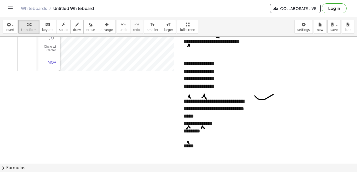
scroll to position [78, 0]
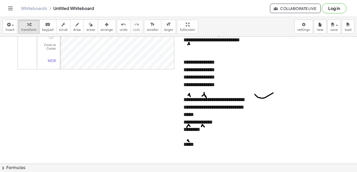
click at [202, 145] on div "*****" at bounding box center [217, 144] width 68 height 8
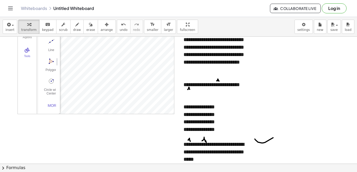
scroll to position [26, 0]
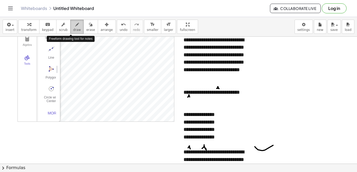
click at [73, 30] on span "draw" at bounding box center [77, 30] width 8 height 4
drag, startPoint x: 108, startPoint y: 64, endPoint x: 111, endPoint y: 66, distance: 4.2
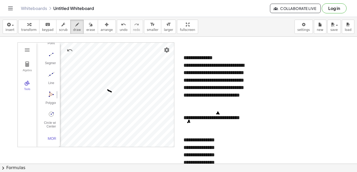
scroll to position [0, 0]
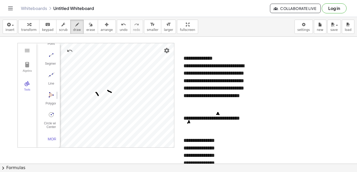
drag, startPoint x: 96, startPoint y: 92, endPoint x: 99, endPoint y: 96, distance: 5.0
drag, startPoint x: 110, startPoint y: 67, endPoint x: 114, endPoint y: 68, distance: 4.4
drag, startPoint x: 112, startPoint y: 91, endPoint x: 118, endPoint y: 91, distance: 5.5
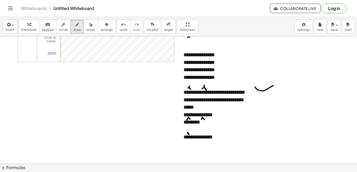
scroll to position [105, 0]
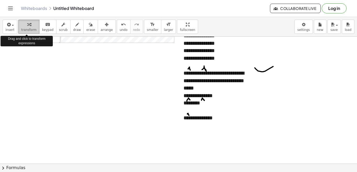
click at [25, 29] on span "transform" at bounding box center [28, 30] width 15 height 4
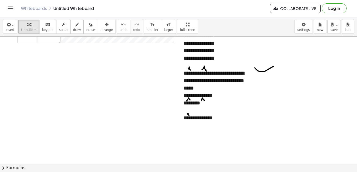
click at [228, 118] on div "**********" at bounding box center [217, 118] width 68 height 8
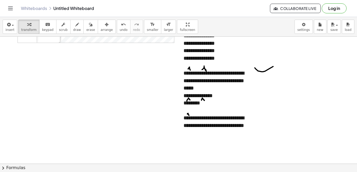
click at [212, 135] on div "**********" at bounding box center [217, 125] width 68 height 22
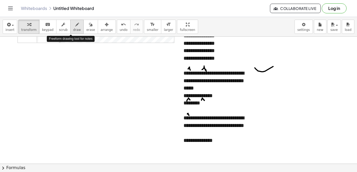
click at [73, 30] on span "draw" at bounding box center [77, 30] width 8 height 4
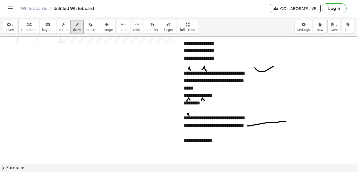
drag, startPoint x: 247, startPoint y: 126, endPoint x: 286, endPoint y: 122, distance: 38.9
click at [286, 122] on div at bounding box center [178, 122] width 357 height 380
drag, startPoint x: 292, startPoint y: 119, endPoint x: 294, endPoint y: 124, distance: 4.8
click at [294, 124] on div at bounding box center [178, 122] width 357 height 380
drag, startPoint x: 295, startPoint y: 117, endPoint x: 298, endPoint y: 121, distance: 5.1
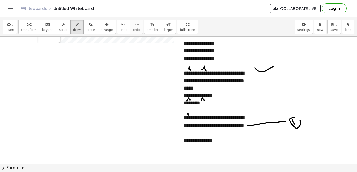
click at [299, 120] on div at bounding box center [178, 122] width 357 height 380
drag, startPoint x: 233, startPoint y: 144, endPoint x: 294, endPoint y: 140, distance: 60.8
click at [293, 140] on div at bounding box center [178, 122] width 357 height 380
drag, startPoint x: 294, startPoint y: 137, endPoint x: 301, endPoint y: 142, distance: 8.4
click at [301, 142] on div at bounding box center [178, 122] width 357 height 380
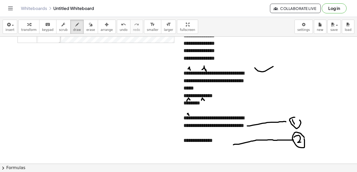
click at [304, 138] on div at bounding box center [178, 122] width 357 height 380
drag, startPoint x: 292, startPoint y: 120, endPoint x: 297, endPoint y: 124, distance: 6.7
click at [297, 124] on div at bounding box center [178, 122] width 357 height 380
drag, startPoint x: 232, startPoint y: 141, endPoint x: 304, endPoint y: 138, distance: 72.4
click at [304, 138] on div at bounding box center [178, 122] width 357 height 380
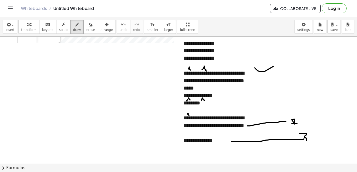
drag, startPoint x: 299, startPoint y: 134, endPoint x: 305, endPoint y: 141, distance: 9.9
click at [305, 141] on div at bounding box center [178, 122] width 357 height 380
drag, startPoint x: 311, startPoint y: 131, endPoint x: 313, endPoint y: 136, distance: 4.8
click at [313, 136] on div at bounding box center [178, 122] width 357 height 380
drag, startPoint x: 255, startPoint y: 76, endPoint x: 278, endPoint y: 77, distance: 22.2
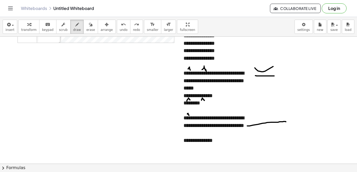
click at [275, 76] on div at bounding box center [178, 122] width 357 height 380
drag, startPoint x: 279, startPoint y: 74, endPoint x: 282, endPoint y: 78, distance: 5.4
click at [282, 78] on div at bounding box center [178, 122] width 357 height 380
click at [283, 73] on div at bounding box center [178, 122] width 357 height 380
drag, startPoint x: 225, startPoint y: 106, endPoint x: 276, endPoint y: 102, distance: 51.7
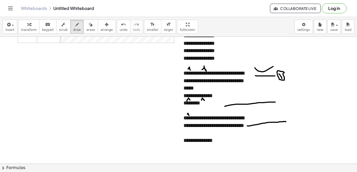
click at [276, 102] on div at bounding box center [178, 122] width 357 height 380
drag, startPoint x: 277, startPoint y: 99, endPoint x: 284, endPoint y: 104, distance: 9.2
click at [284, 104] on div at bounding box center [178, 122] width 357 height 380
drag, startPoint x: 287, startPoint y: 98, endPoint x: 290, endPoint y: 100, distance: 3.0
click at [291, 99] on div at bounding box center [178, 122] width 357 height 380
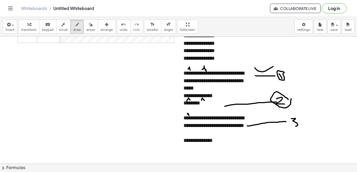
drag, startPoint x: 293, startPoint y: 118, endPoint x: 293, endPoint y: 127, distance: 8.4
click at [295, 126] on div at bounding box center [178, 122] width 357 height 380
drag, startPoint x: 303, startPoint y: 119, endPoint x: 285, endPoint y: 134, distance: 23.2
click at [303, 125] on div at bounding box center [178, 122] width 357 height 380
drag, startPoint x: 234, startPoint y: 143, endPoint x: 286, endPoint y: 141, distance: 52.0
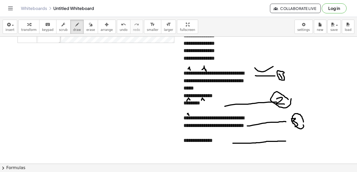
click at [286, 141] on div at bounding box center [178, 122] width 357 height 380
drag, startPoint x: 293, startPoint y: 138, endPoint x: 300, endPoint y: 142, distance: 7.7
click at [300, 142] on div at bounding box center [178, 122] width 357 height 380
drag, startPoint x: 295, startPoint y: 138, endPoint x: 300, endPoint y: 143, distance: 7.1
click at [298, 146] on div at bounding box center [178, 122] width 357 height 380
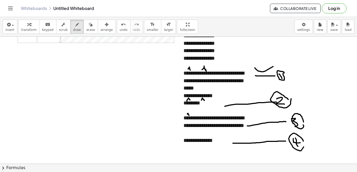
drag, startPoint x: 303, startPoint y: 140, endPoint x: 304, endPoint y: 142, distance: 2.9
click at [304, 144] on div at bounding box center [178, 122] width 357 height 380
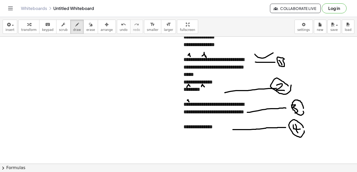
scroll to position [119, 0]
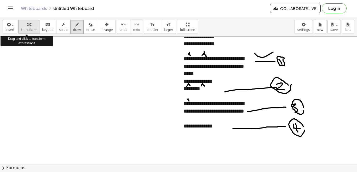
click at [30, 31] on span "transform" at bounding box center [28, 30] width 15 height 4
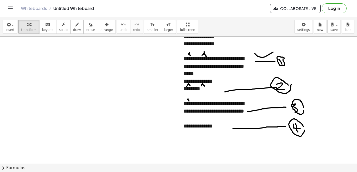
click at [228, 127] on div "**********" at bounding box center [217, 126] width 68 height 8
click at [74, 30] on button "draw" at bounding box center [77, 27] width 14 height 14
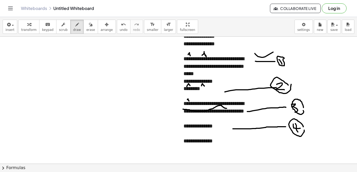
drag, startPoint x: 183, startPoint y: 109, endPoint x: 228, endPoint y: 108, distance: 45.0
click at [228, 108] on div at bounding box center [178, 108] width 357 height 380
drag, startPoint x: 227, startPoint y: 108, endPoint x: 183, endPoint y: 109, distance: 44.4
click at [183, 109] on div at bounding box center [178, 108] width 357 height 380
drag, startPoint x: 176, startPoint y: 55, endPoint x: 181, endPoint y: 61, distance: 7.9
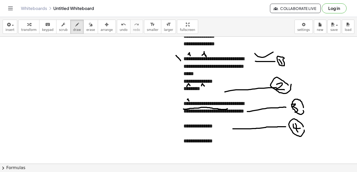
click at [181, 61] on div at bounding box center [178, 108] width 357 height 380
drag, startPoint x: 179, startPoint y: 55, endPoint x: 175, endPoint y: 60, distance: 6.3
click at [175, 60] on div at bounding box center [178, 108] width 357 height 380
drag, startPoint x: 180, startPoint y: 57, endPoint x: 174, endPoint y: 58, distance: 6.2
click at [174, 58] on div at bounding box center [178, 108] width 357 height 380
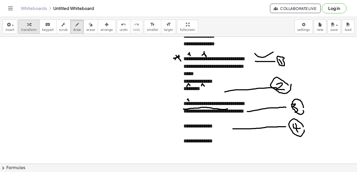
click at [25, 29] on span "transform" at bounding box center [28, 30] width 15 height 4
click at [229, 141] on div "**********" at bounding box center [217, 141] width 68 height 8
click at [73, 28] on span "draw" at bounding box center [77, 30] width 8 height 4
drag, startPoint x: 47, startPoint y: 66, endPoint x: 49, endPoint y: 69, distance: 3.9
click at [49, 69] on div at bounding box center [178, 108] width 357 height 380
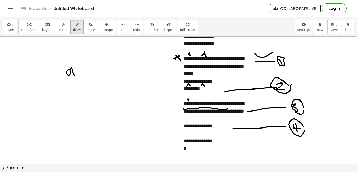
drag, startPoint x: 70, startPoint y: 69, endPoint x: 76, endPoint y: 77, distance: 9.2
click at [74, 76] on div at bounding box center [178, 108] width 357 height 380
drag, startPoint x: 80, startPoint y: 72, endPoint x: 88, endPoint y: 72, distance: 7.8
click at [88, 72] on div at bounding box center [178, 108] width 357 height 380
drag, startPoint x: 83, startPoint y: 67, endPoint x: 84, endPoint y: 74, distance: 6.6
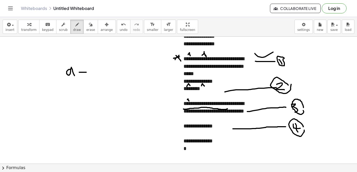
click at [84, 74] on div at bounding box center [178, 108] width 357 height 380
drag, startPoint x: 96, startPoint y: 69, endPoint x: 100, endPoint y: 74, distance: 6.9
click at [100, 74] on div at bounding box center [178, 108] width 357 height 380
drag, startPoint x: 78, startPoint y: 82, endPoint x: 85, endPoint y: 86, distance: 7.4
click at [85, 86] on div at bounding box center [178, 108] width 357 height 380
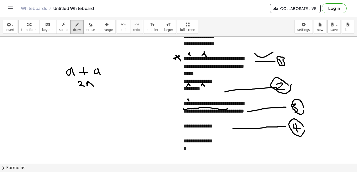
drag, startPoint x: 86, startPoint y: 83, endPoint x: 94, endPoint y: 86, distance: 8.3
click at [94, 86] on div at bounding box center [178, 108] width 357 height 380
drag, startPoint x: 67, startPoint y: 94, endPoint x: 70, endPoint y: 100, distance: 6.6
click at [70, 100] on div at bounding box center [178, 108] width 357 height 380
drag, startPoint x: 75, startPoint y: 97, endPoint x: 81, endPoint y: 101, distance: 7.0
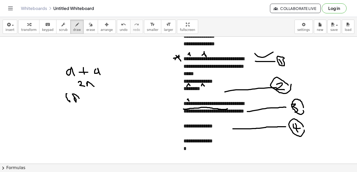
click at [82, 103] on div at bounding box center [178, 108] width 357 height 380
drag, startPoint x: 85, startPoint y: 97, endPoint x: 97, endPoint y: 99, distance: 11.9
click at [97, 99] on div at bounding box center [178, 108] width 357 height 380
drag, startPoint x: 90, startPoint y: 95, endPoint x: 93, endPoint y: 100, distance: 6.1
click at [93, 100] on div at bounding box center [178, 108] width 357 height 380
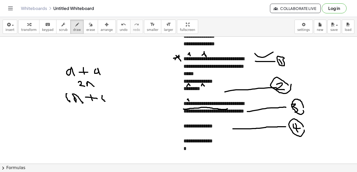
drag, startPoint x: 102, startPoint y: 95, endPoint x: 105, endPoint y: 101, distance: 6.7
click at [105, 101] on div at bounding box center [178, 108] width 357 height 380
drag, startPoint x: 109, startPoint y: 98, endPoint x: 116, endPoint y: 106, distance: 10.0
click at [116, 106] on div at bounding box center [178, 108] width 357 height 380
drag, startPoint x: 78, startPoint y: 97, endPoint x: 76, endPoint y: 101, distance: 4.3
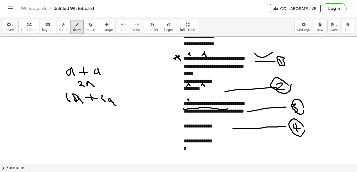
click at [76, 101] on div at bounding box center [178, 108] width 357 height 380
drag, startPoint x: 67, startPoint y: 108, endPoint x: 83, endPoint y: 113, distance: 17.2
click at [81, 114] on div at bounding box center [178, 108] width 357 height 380
drag, startPoint x: 87, startPoint y: 111, endPoint x: 88, endPoint y: 114, distance: 4.1
click at [88, 114] on div at bounding box center [178, 108] width 357 height 380
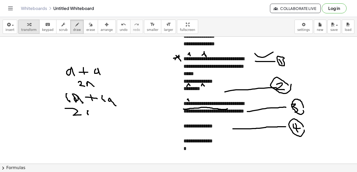
click at [23, 29] on span "transform" at bounding box center [28, 30] width 15 height 4
click at [189, 149] on div "*" at bounding box center [217, 148] width 68 height 8
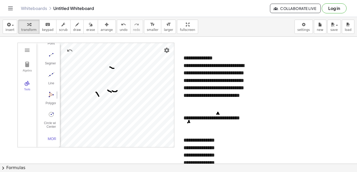
scroll to position [0, 0]
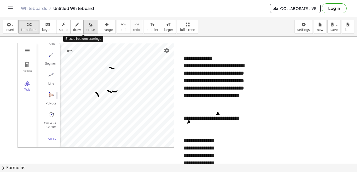
click at [86, 30] on span "erase" at bounding box center [90, 30] width 9 height 4
drag, startPoint x: 110, startPoint y: 66, endPoint x: 106, endPoint y: 57, distance: 10.5
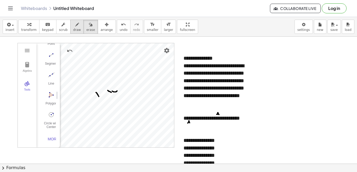
click at [73, 30] on span "draw" at bounding box center [77, 30] width 8 height 4
drag, startPoint x: 111, startPoint y: 67, endPoint x: 105, endPoint y: 48, distance: 19.8
drag, startPoint x: 104, startPoint y: 48, endPoint x: 102, endPoint y: 50, distance: 2.8
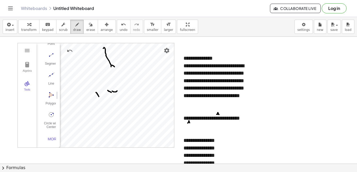
drag, startPoint x: 104, startPoint y: 47, endPoint x: 108, endPoint y: 50, distance: 5.6
drag, startPoint x: 96, startPoint y: 45, endPoint x: 97, endPoint y: 49, distance: 3.9
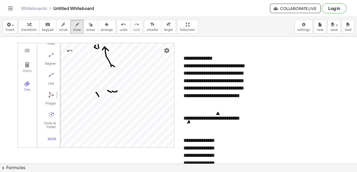
drag, startPoint x: 98, startPoint y: 44, endPoint x: 99, endPoint y: 48, distance: 3.7
drag, startPoint x: 98, startPoint y: 43, endPoint x: 100, endPoint y: 48, distance: 5.0
drag, startPoint x: 103, startPoint y: 44, endPoint x: 102, endPoint y: 47, distance: 2.9
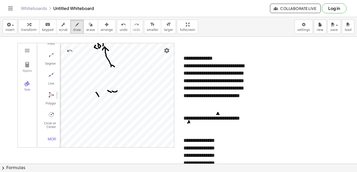
drag, startPoint x: 103, startPoint y: 43, endPoint x: 106, endPoint y: 44, distance: 3.2
drag, startPoint x: 104, startPoint y: 44, endPoint x: 106, endPoint y: 45, distance: 2.9
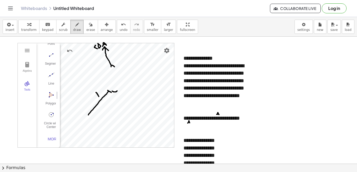
drag, startPoint x: 109, startPoint y: 91, endPoint x: 84, endPoint y: 119, distance: 37.8
drag, startPoint x: 77, startPoint y: 120, endPoint x: 79, endPoint y: 128, distance: 8.1
drag, startPoint x: 83, startPoint y: 120, endPoint x: 79, endPoint y: 127, distance: 7.5
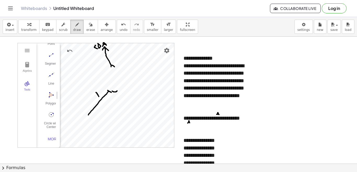
drag, startPoint x: 82, startPoint y: 120, endPoint x: 84, endPoint y: 128, distance: 7.8
drag, startPoint x: 80, startPoint y: 125, endPoint x: 85, endPoint y: 124, distance: 5.0
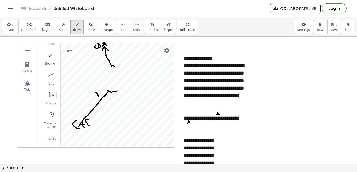
drag, startPoint x: 89, startPoint y: 119, endPoint x: 90, endPoint y: 125, distance: 6.1
drag, startPoint x: 86, startPoint y: 123, endPoint x: 90, endPoint y: 123, distance: 3.9
drag, startPoint x: 107, startPoint y: 90, endPoint x: 118, endPoint y: 91, distance: 11.1
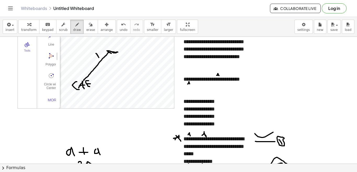
scroll to position [26, 0]
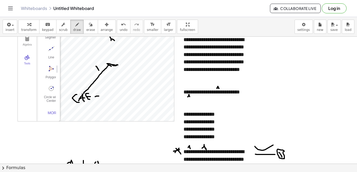
drag, startPoint x: 95, startPoint y: 96, endPoint x: 100, endPoint y: 96, distance: 4.5
drag, startPoint x: 95, startPoint y: 99, endPoint x: 100, endPoint y: 99, distance: 5.0
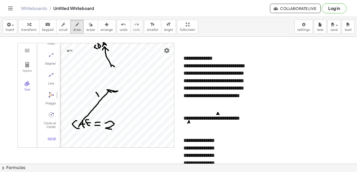
drag, startPoint x: 105, startPoint y: 123, endPoint x: 113, endPoint y: 129, distance: 10.4
drag, startPoint x: 121, startPoint y: 124, endPoint x: 123, endPoint y: 129, distance: 5.7
drag, startPoint x: 132, startPoint y: 122, endPoint x: 128, endPoint y: 130, distance: 8.9
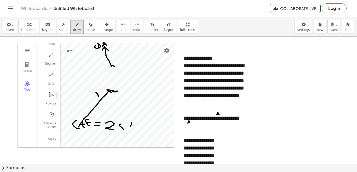
drag, startPoint x: 130, startPoint y: 121, endPoint x: 135, endPoint y: 129, distance: 9.2
drag, startPoint x: 129, startPoint y: 127, endPoint x: 134, endPoint y: 127, distance: 5.0
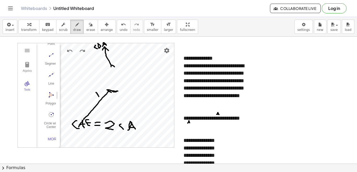
drag, startPoint x: 130, startPoint y: 122, endPoint x: 129, endPoint y: 130, distance: 7.9
drag, startPoint x: 129, startPoint y: 122, endPoint x: 130, endPoint y: 130, distance: 8.8
drag, startPoint x: 141, startPoint y: 123, endPoint x: 142, endPoint y: 129, distance: 6.6
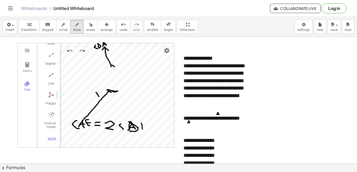
drag, startPoint x: 142, startPoint y: 121, endPoint x: 150, endPoint y: 129, distance: 10.9
drag, startPoint x: 151, startPoint y: 128, endPoint x: 138, endPoint y: 129, distance: 12.9
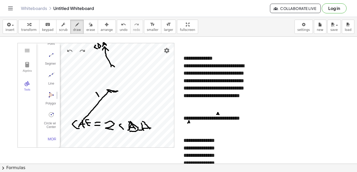
drag, startPoint x: 142, startPoint y: 127, endPoint x: 146, endPoint y: 134, distance: 7.6
drag, startPoint x: 149, startPoint y: 128, endPoint x: 152, endPoint y: 133, distance: 6.0
drag, startPoint x: 73, startPoint y: 137, endPoint x: 78, endPoint y: 137, distance: 5.5
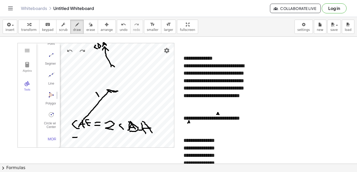
drag, startPoint x: 74, startPoint y: 140, endPoint x: 82, endPoint y: 141, distance: 7.9
drag, startPoint x: 112, startPoint y: 135, endPoint x: 142, endPoint y: 135, distance: 30.1
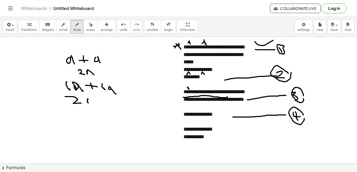
scroll to position [157, 0]
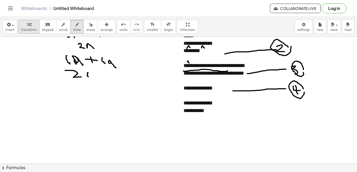
click at [24, 27] on button "transform" at bounding box center [28, 27] width 21 height 14
click at [216, 111] on div "**********" at bounding box center [217, 111] width 68 height 8
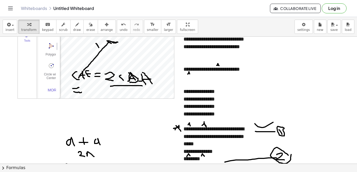
scroll to position [48, 0]
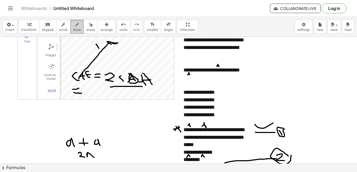
click at [73, 29] on span "draw" at bounding box center [77, 30] width 8 height 4
drag, startPoint x: 123, startPoint y: 54, endPoint x: 158, endPoint y: 74, distance: 40.4
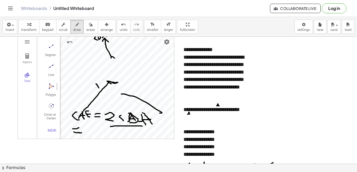
scroll to position [0, 0]
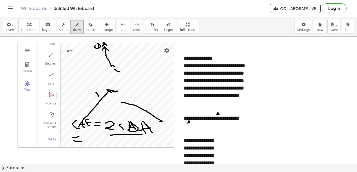
drag, startPoint x: 114, startPoint y: 70, endPoint x: 120, endPoint y: 71, distance: 6.0
drag, startPoint x: 118, startPoint y: 72, endPoint x: 140, endPoint y: 56, distance: 26.4
drag, startPoint x: 143, startPoint y: 53, endPoint x: 144, endPoint y: 61, distance: 7.4
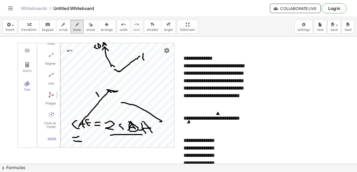
drag, startPoint x: 143, startPoint y: 53, endPoint x: 144, endPoint y: 60, distance: 6.8
drag, startPoint x: 152, startPoint y: 53, endPoint x: 152, endPoint y: 59, distance: 5.7
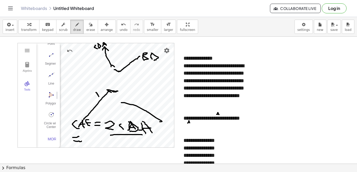
drag, startPoint x: 152, startPoint y: 53, endPoint x: 153, endPoint y: 61, distance: 7.9
drag, startPoint x: 161, startPoint y: 54, endPoint x: 159, endPoint y: 62, distance: 8.0
drag, startPoint x: 160, startPoint y: 54, endPoint x: 166, endPoint y: 60, distance: 8.3
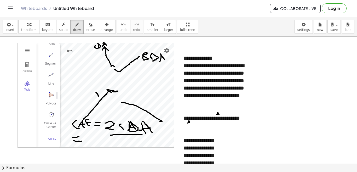
drag, startPoint x: 160, startPoint y: 58, endPoint x: 165, endPoint y: 59, distance: 4.7
drag, startPoint x: 115, startPoint y: 74, endPoint x: 118, endPoint y: 75, distance: 3.5
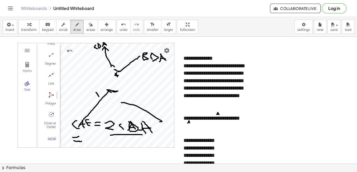
drag, startPoint x: 117, startPoint y: 72, endPoint x: 118, endPoint y: 77, distance: 4.3
